Goal: Check status

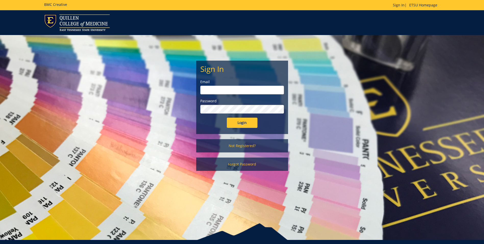
type input "[EMAIL_ADDRESS][DOMAIN_NAME]"
click at [239, 124] on input "Login" at bounding box center [242, 122] width 31 height 10
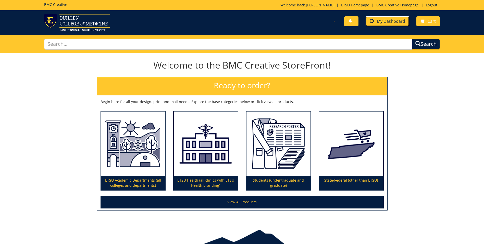
click at [384, 19] on span "My Dashboard" at bounding box center [391, 21] width 28 height 6
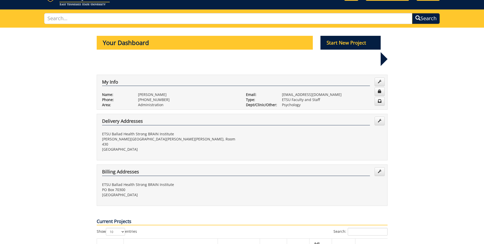
scroll to position [77, 0]
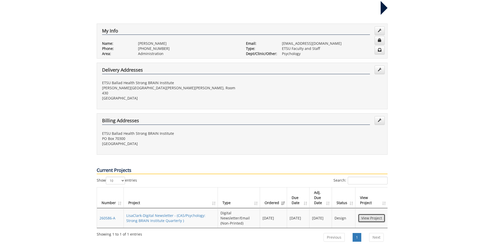
click at [368, 213] on link "View Project" at bounding box center [371, 217] width 27 height 9
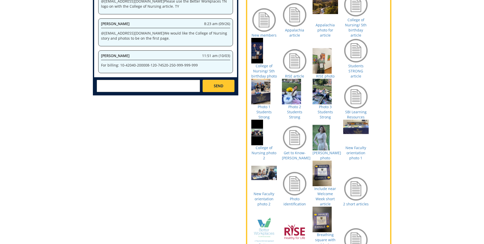
scroll to position [191, 0]
